Goal: Task Accomplishment & Management: Complete application form

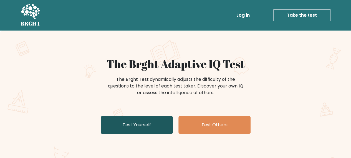
click at [116, 126] on link "Test Yourself" at bounding box center [137, 125] width 72 height 18
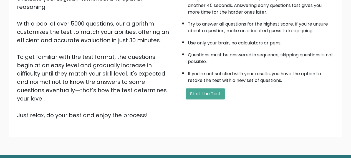
scroll to position [84, 0]
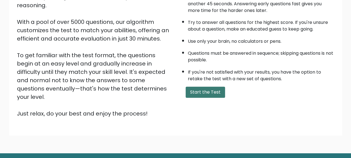
click at [201, 92] on button "Start the Test" at bounding box center [204, 91] width 39 height 11
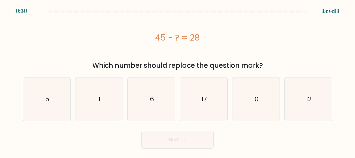
click at [201, 92] on icon "17" at bounding box center [204, 99] width 44 height 44
click at [178, 80] on input "d. 17" at bounding box center [177, 79] width 0 height 1
radio input "true"
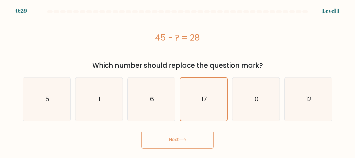
click at [187, 135] on button "Next" at bounding box center [177, 140] width 72 height 18
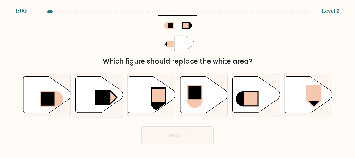
click at [113, 101] on rect at bounding box center [110, 97] width 14 height 13
click at [177, 80] on input "b." at bounding box center [177, 79] width 0 height 1
radio input "true"
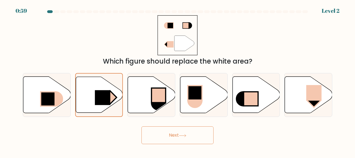
click at [170, 139] on button "Next" at bounding box center [177, 135] width 72 height 18
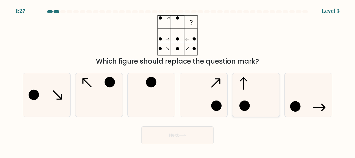
click at [239, 102] on icon at bounding box center [256, 95] width 44 height 44
click at [178, 80] on input "e." at bounding box center [177, 79] width 0 height 1
radio input "true"
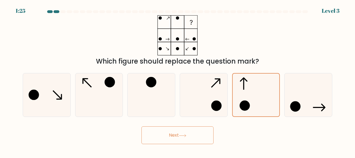
click at [177, 141] on button "Next" at bounding box center [177, 135] width 72 height 18
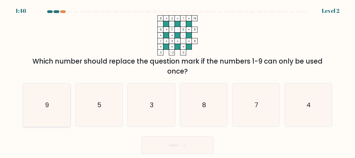
click at [31, 105] on icon "9" at bounding box center [47, 105] width 44 height 44
click at [177, 80] on input "a. 9" at bounding box center [177, 79] width 0 height 1
radio input "true"
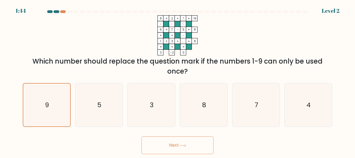
click at [150, 146] on button "Next" at bounding box center [177, 145] width 72 height 18
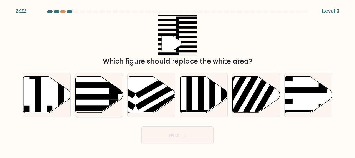
click at [84, 102] on icon at bounding box center [98, 95] width 47 height 36
click at [177, 80] on input "b." at bounding box center [177, 79] width 0 height 1
radio input "true"
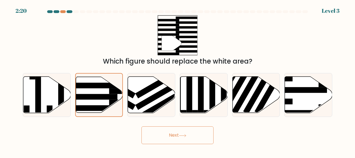
click at [195, 136] on button "Next" at bounding box center [177, 135] width 72 height 18
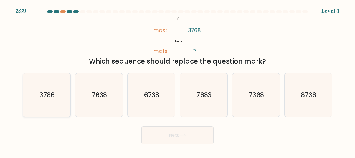
click at [47, 101] on icon "3786" at bounding box center [47, 95] width 44 height 44
click at [177, 80] on input "a. 3786" at bounding box center [177, 79] width 0 height 1
radio input "true"
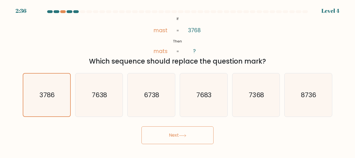
click at [177, 141] on button "Next" at bounding box center [177, 135] width 72 height 18
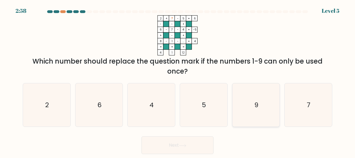
click at [257, 100] on icon "9" at bounding box center [256, 105] width 44 height 44
click at [178, 80] on input "e. 9" at bounding box center [177, 79] width 0 height 1
radio input "true"
click at [196, 144] on button "Next" at bounding box center [177, 145] width 72 height 18
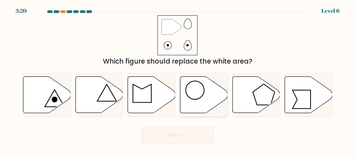
click at [200, 103] on icon at bounding box center [203, 95] width 47 height 36
click at [178, 80] on input "d." at bounding box center [177, 79] width 0 height 1
radio input "true"
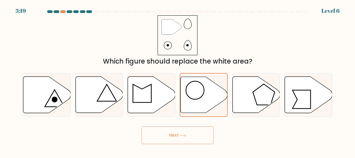
click at [176, 138] on button "Next" at bounding box center [177, 135] width 72 height 18
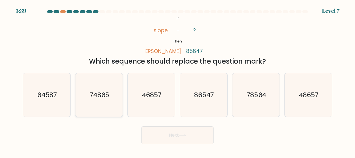
click at [109, 100] on icon "74865" at bounding box center [99, 95] width 44 height 44
click at [177, 80] on input "b. 74865" at bounding box center [177, 79] width 0 height 1
radio input "true"
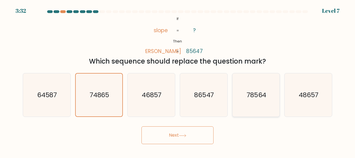
click at [242, 101] on icon "78564" at bounding box center [256, 95] width 44 height 44
click at [178, 80] on input "e. 78564" at bounding box center [177, 79] width 0 height 1
radio input "true"
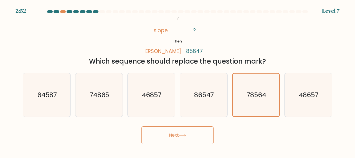
click at [198, 129] on button "Next" at bounding box center [177, 135] width 72 height 18
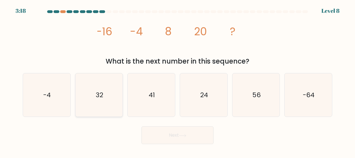
click at [109, 92] on icon "32" at bounding box center [99, 95] width 44 height 44
click at [177, 80] on input "b. 32" at bounding box center [177, 79] width 0 height 1
radio input "true"
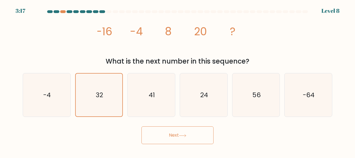
click at [152, 134] on button "Next" at bounding box center [177, 135] width 72 height 18
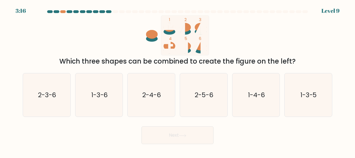
click at [157, 135] on button "Next" at bounding box center [177, 135] width 72 height 18
click at [202, 96] on text "2-5-6" at bounding box center [204, 94] width 19 height 9
click at [178, 80] on input "d. 2-5-6" at bounding box center [177, 79] width 0 height 1
radio input "true"
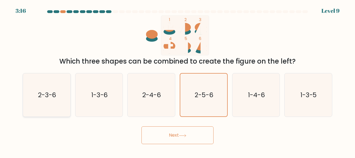
click at [57, 100] on icon "2-3-6" at bounding box center [47, 95] width 44 height 44
click at [177, 80] on input "a. 2-3-6" at bounding box center [177, 79] width 0 height 1
radio input "true"
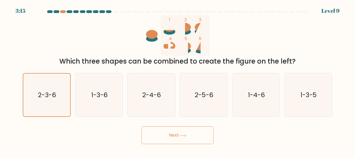
click at [166, 141] on button "Next" at bounding box center [177, 135] width 72 height 18
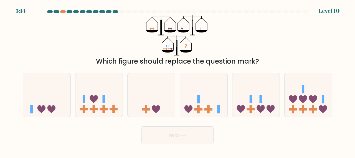
click at [171, 137] on button "Next" at bounding box center [177, 135] width 72 height 18
click at [104, 103] on icon at bounding box center [98, 94] width 47 height 39
click at [177, 80] on input "b." at bounding box center [177, 79] width 0 height 1
radio input "true"
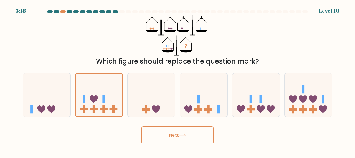
click at [167, 136] on button "Next" at bounding box center [177, 135] width 72 height 18
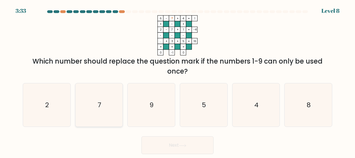
click at [108, 103] on icon "7" at bounding box center [99, 105] width 44 height 44
click at [177, 80] on input "b. 7" at bounding box center [177, 79] width 0 height 1
radio input "true"
click at [159, 142] on button "Next" at bounding box center [177, 145] width 72 height 18
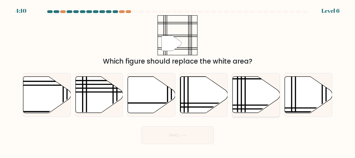
click at [240, 96] on icon at bounding box center [255, 95] width 47 height 36
click at [178, 80] on input "e." at bounding box center [177, 79] width 0 height 1
radio input "true"
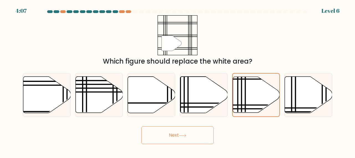
click at [177, 135] on button "Next" at bounding box center [177, 135] width 72 height 18
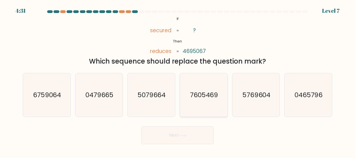
click at [211, 95] on text "7605469" at bounding box center [204, 94] width 28 height 9
click at [178, 80] on input "d. 7605469" at bounding box center [177, 79] width 0 height 1
radio input "true"
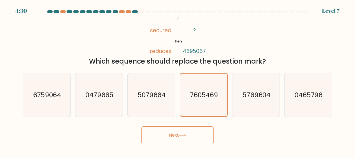
click at [179, 132] on button "Next" at bounding box center [177, 135] width 72 height 18
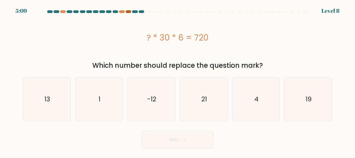
click at [128, 12] on div at bounding box center [129, 11] width 6 height 3
click at [142, 110] on icon "-12" at bounding box center [151, 99] width 44 height 44
click at [177, 80] on input "c. -12" at bounding box center [177, 79] width 0 height 1
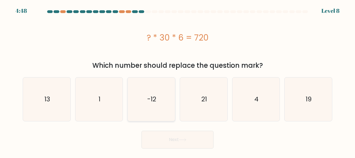
radio input "true"
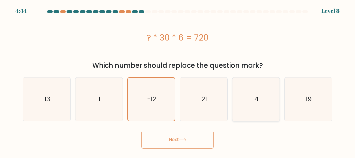
click at [258, 95] on text "4" at bounding box center [256, 99] width 4 height 9
click at [178, 80] on input "e. 4" at bounding box center [177, 79] width 0 height 1
radio input "true"
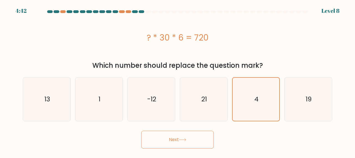
click at [203, 136] on button "Next" at bounding box center [177, 140] width 72 height 18
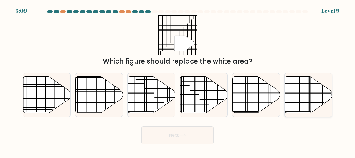
click at [290, 106] on icon at bounding box center [308, 95] width 47 height 36
click at [178, 80] on input "f." at bounding box center [177, 79] width 0 height 1
radio input "true"
click at [106, 91] on line at bounding box center [114, 91] width 95 height 0
click at [177, 80] on input "b." at bounding box center [177, 79] width 0 height 1
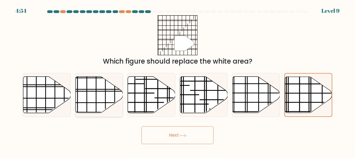
radio input "true"
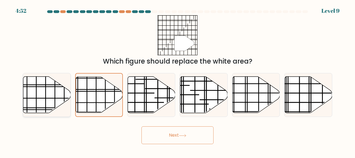
click at [54, 88] on icon at bounding box center [46, 95] width 47 height 36
click at [177, 80] on input "a." at bounding box center [177, 79] width 0 height 1
radio input "true"
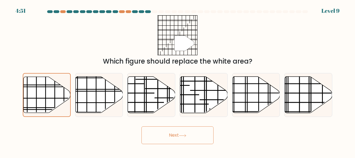
click at [171, 134] on button "Next" at bounding box center [177, 135] width 72 height 18
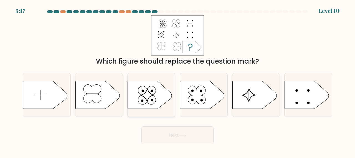
click at [146, 97] on icon at bounding box center [147, 95] width 13 height 13
click at [177, 80] on input "c." at bounding box center [177, 79] width 0 height 1
radio input "true"
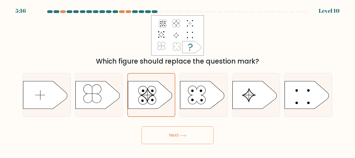
click at [161, 140] on button "Next" at bounding box center [177, 135] width 72 height 18
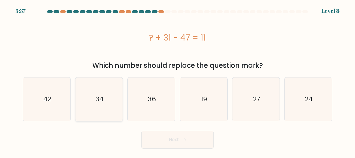
click at [104, 108] on icon "34" at bounding box center [99, 99] width 44 height 44
click at [177, 80] on input "b. 34" at bounding box center [177, 79] width 0 height 1
radio input "true"
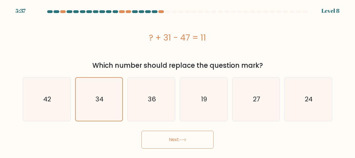
click at [156, 137] on button "Next" at bounding box center [177, 140] width 72 height 18
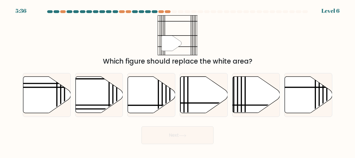
click at [156, 137] on button "Next" at bounding box center [177, 135] width 72 height 18
drag, startPoint x: 238, startPoint y: 9, endPoint x: 227, endPoint y: 15, distance: 12.3
click at [227, 15] on body "6:12 Level 6" at bounding box center [177, 79] width 355 height 158
click at [200, 86] on icon at bounding box center [203, 95] width 47 height 36
click at [178, 80] on input "d." at bounding box center [177, 79] width 0 height 1
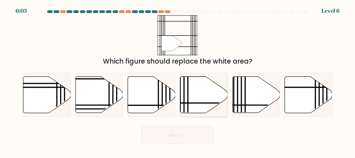
radio input "true"
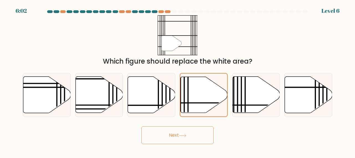
click at [190, 141] on button "Next" at bounding box center [177, 135] width 72 height 18
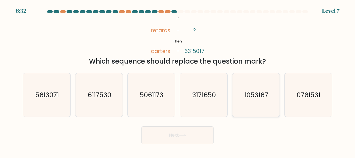
click at [255, 100] on icon "1053167" at bounding box center [256, 95] width 44 height 44
click at [178, 80] on input "e. 1053167" at bounding box center [177, 79] width 0 height 1
radio input "true"
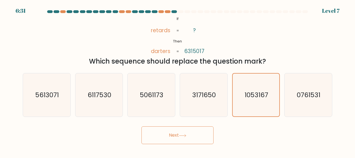
click at [171, 137] on button "Next" at bounding box center [177, 135] width 72 height 18
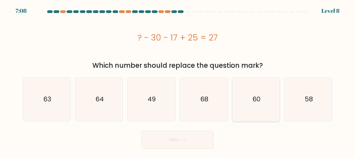
click at [242, 102] on icon "60" at bounding box center [256, 99] width 44 height 44
click at [178, 80] on input "e. 60" at bounding box center [177, 79] width 0 height 1
radio input "true"
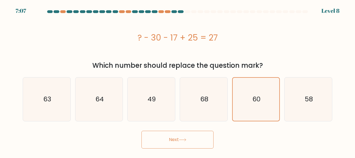
click at [190, 142] on button "Next" at bounding box center [177, 140] width 72 height 18
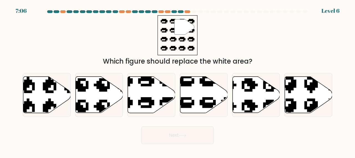
click at [190, 142] on button "Next" at bounding box center [177, 135] width 72 height 18
click at [135, 98] on icon at bounding box center [151, 95] width 47 height 36
click at [177, 80] on input "c." at bounding box center [177, 79] width 0 height 1
radio input "true"
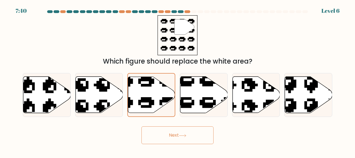
click at [164, 133] on button "Next" at bounding box center [177, 135] width 72 height 18
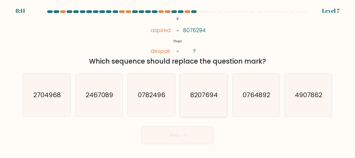
click at [220, 100] on icon "8207694" at bounding box center [204, 95] width 44 height 44
click at [178, 80] on input "d. 8207694" at bounding box center [177, 79] width 0 height 1
radio input "true"
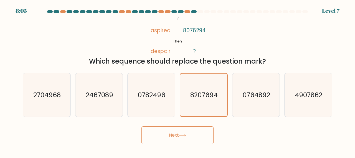
click at [165, 138] on button "Next" at bounding box center [177, 135] width 72 height 18
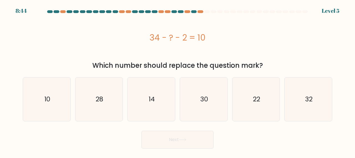
click at [165, 138] on button "Next" at bounding box center [177, 140] width 72 height 18
click at [251, 98] on icon "22" at bounding box center [256, 99] width 44 height 44
click at [178, 80] on input "e. 22" at bounding box center [177, 79] width 0 height 1
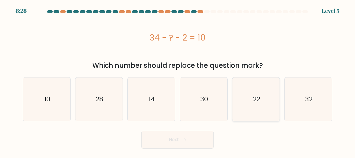
radio input "true"
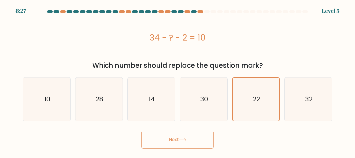
click at [182, 136] on button "Next" at bounding box center [177, 140] width 72 height 18
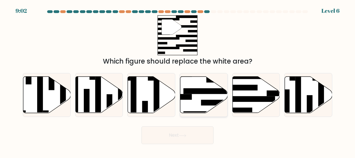
click at [192, 101] on icon at bounding box center [203, 95] width 47 height 36
click at [178, 80] on input "d." at bounding box center [177, 79] width 0 height 1
radio input "true"
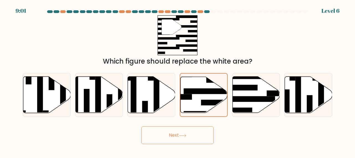
click at [175, 138] on button "Next" at bounding box center [177, 135] width 72 height 18
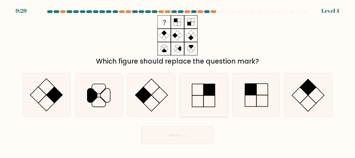
click at [204, 93] on rect at bounding box center [208, 89] width 11 height 11
click at [178, 80] on input "d." at bounding box center [177, 79] width 0 height 1
radio input "true"
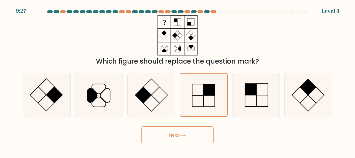
click at [190, 135] on button "Next" at bounding box center [177, 135] width 72 height 18
